Goal: Information Seeking & Learning: Learn about a topic

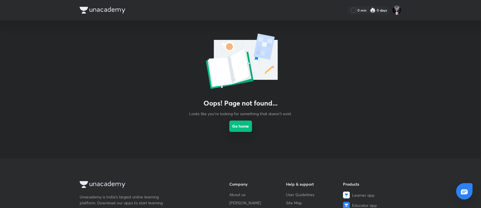
drag, startPoint x: 0, startPoint y: 0, endPoint x: 247, endPoint y: 127, distance: 278.2
click at [247, 127] on button "Go home" at bounding box center [240, 126] width 23 height 11
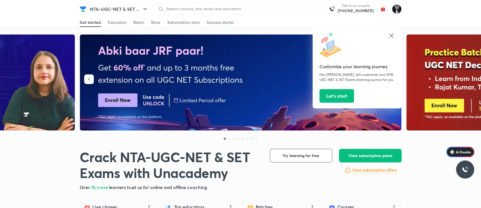
click at [391, 36] on icon at bounding box center [391, 35] width 4 height 4
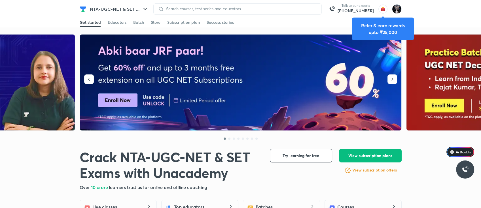
click at [328, 19] on div "Get started Educators Batch Store Subscription plan Success stories" at bounding box center [241, 22] width 322 height 9
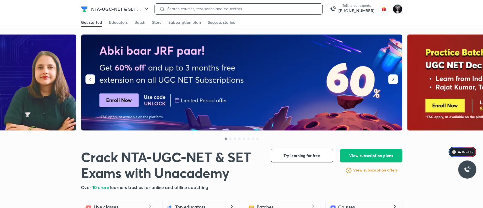
click at [170, 8] on input at bounding box center [241, 9] width 153 height 5
type input "Pratigya batch"
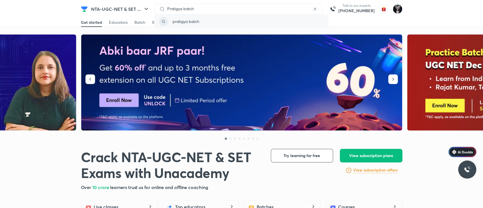
click at [187, 22] on p "pratigya batch" at bounding box center [186, 21] width 27 height 6
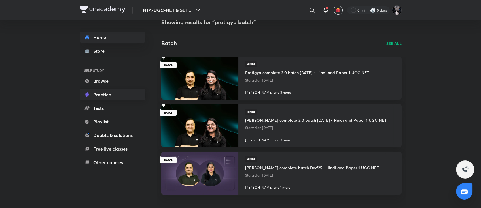
scroll to position [15, 0]
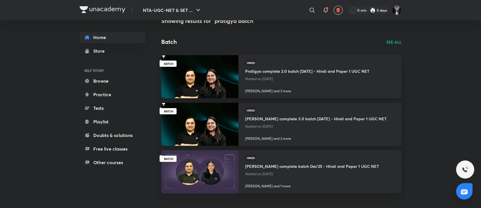
click at [459, 187] on div at bounding box center [464, 191] width 16 height 16
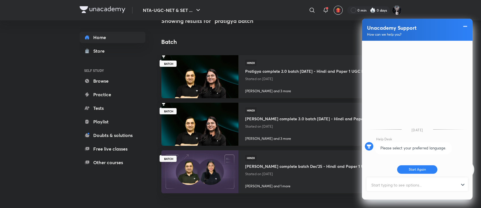
click at [310, 42] on div "Batch SEE ALL" at bounding box center [281, 42] width 240 height 8
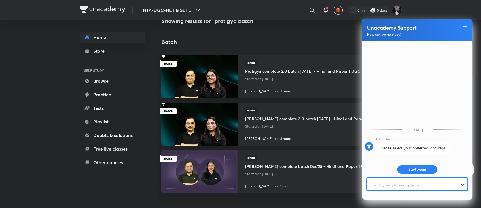
click at [464, 184] on div at bounding box center [417, 185] width 100 height 14
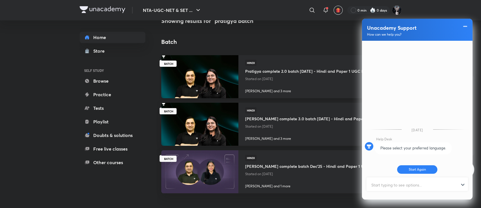
click at [287, 61] on div "Hindi Pratigya complete 2.0 batch [DATE] - Hindi and Paper 1 UGC NET Started on…" at bounding box center [307, 71] width 124 height 23
